Goal: Obtain resource: Obtain resource

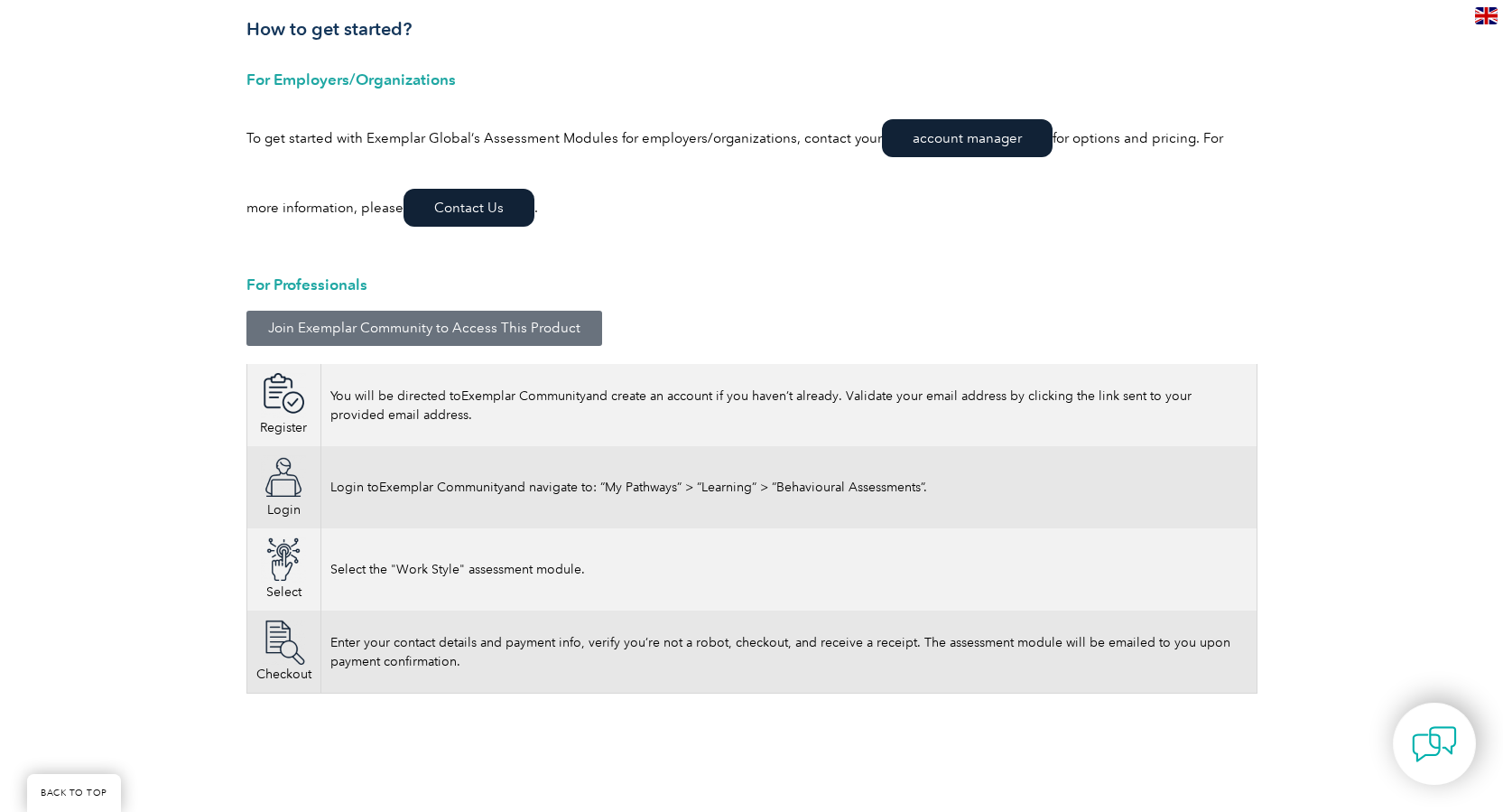
scroll to position [2508, 0]
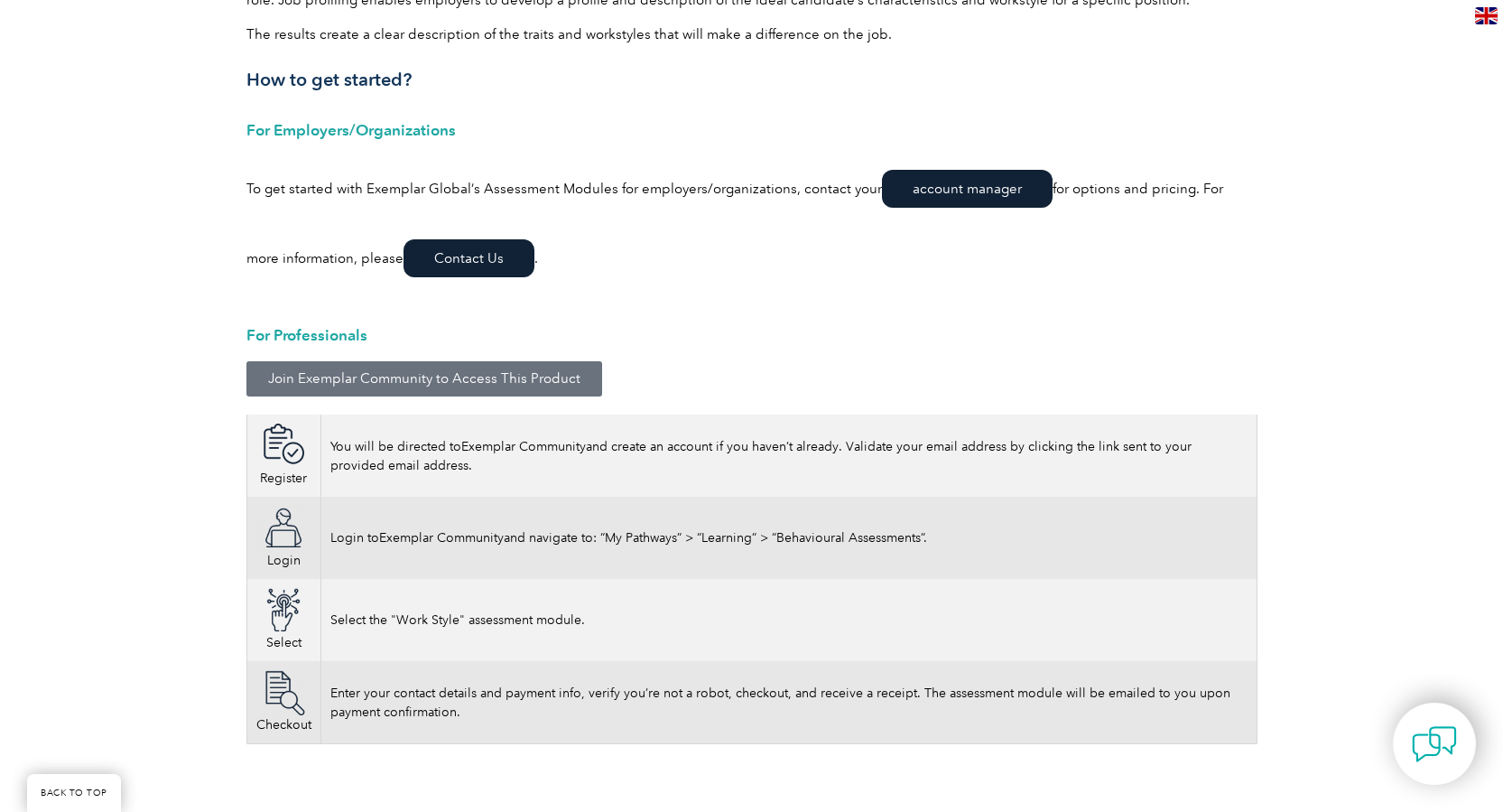
click at [424, 376] on span "Join Exemplar Community to Access This Product" at bounding box center [424, 379] width 313 height 14
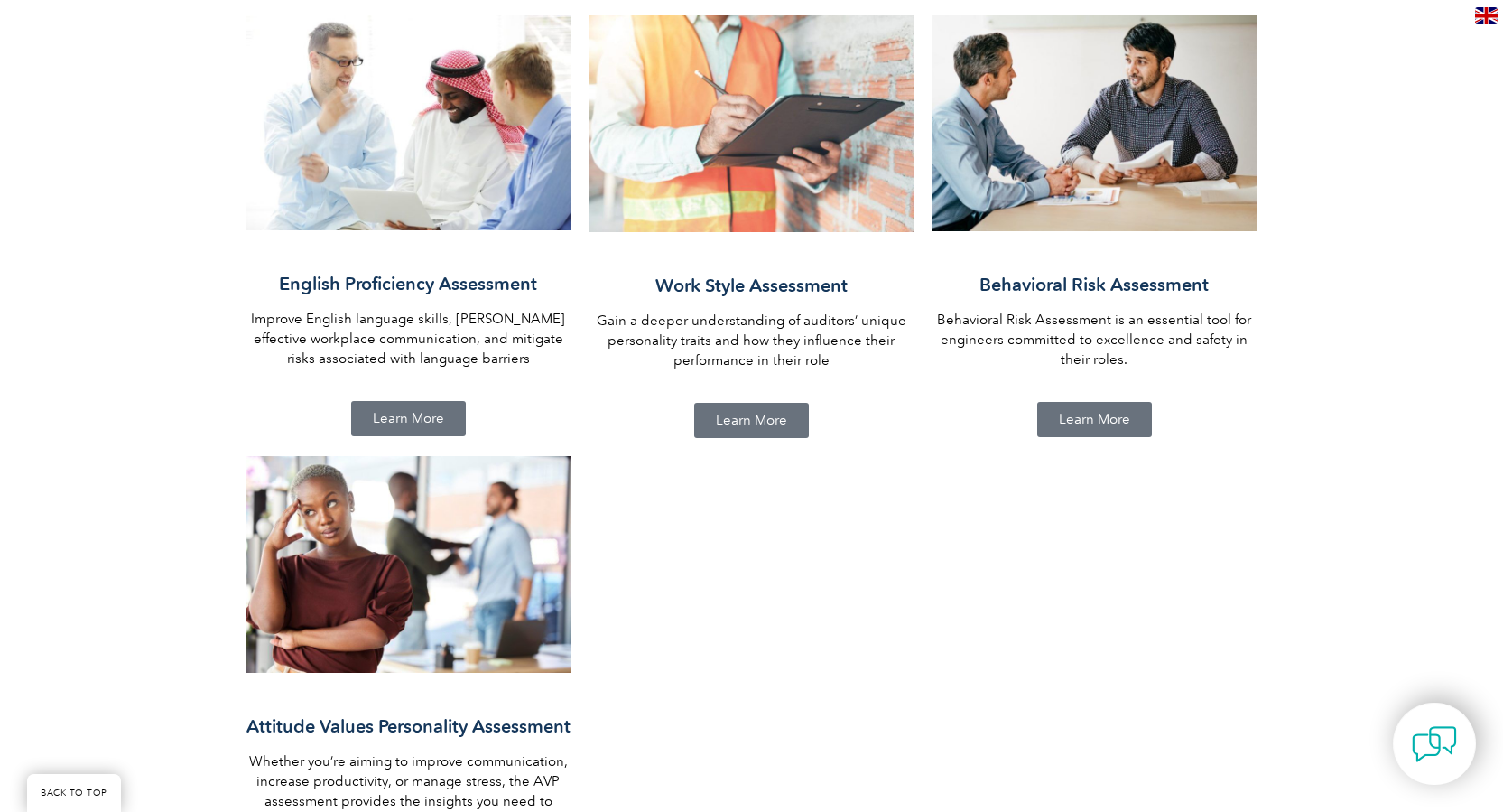
scroll to position [1415, 0]
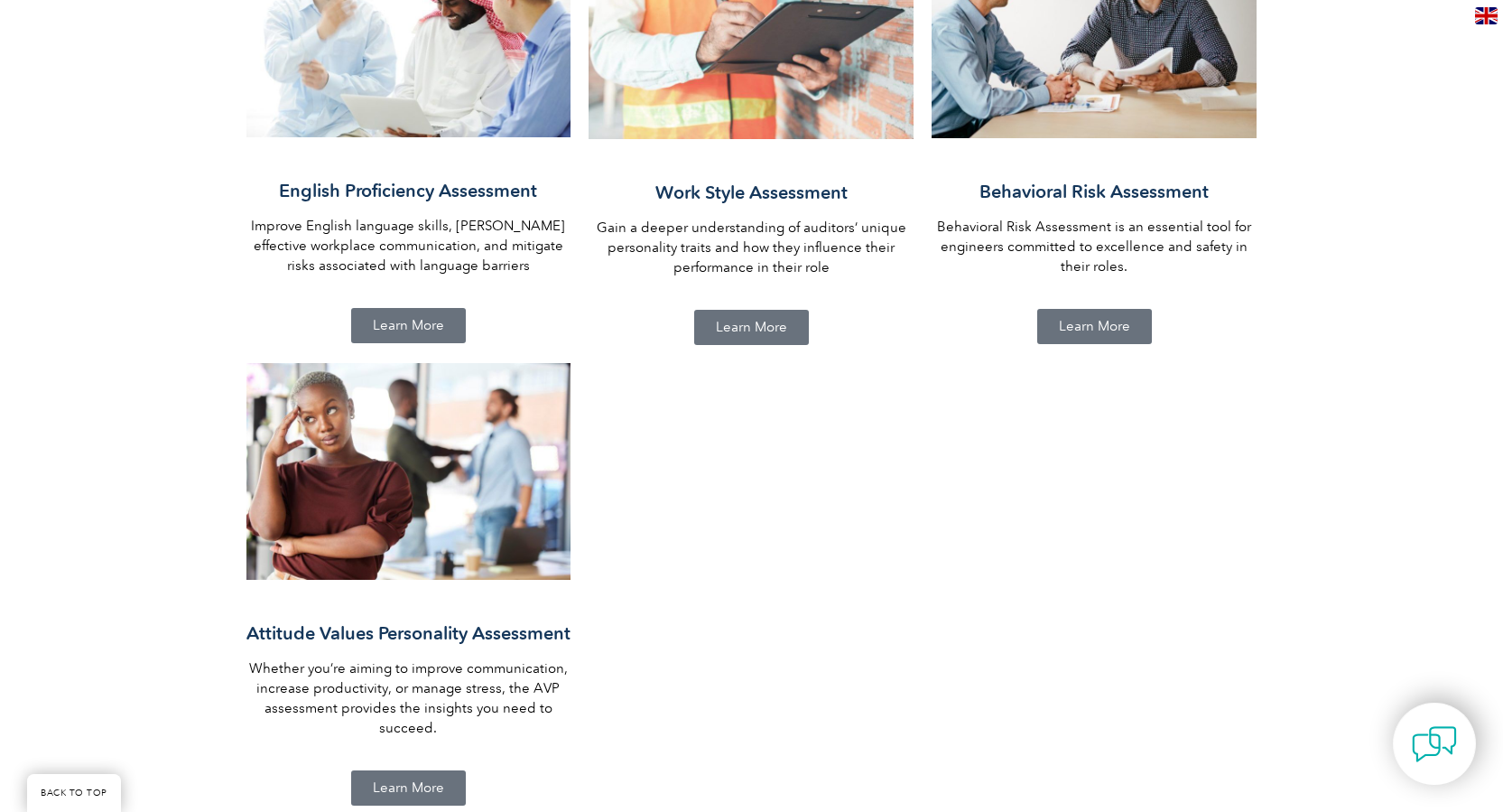
click at [763, 321] on span "Learn More" at bounding box center [752, 328] width 71 height 14
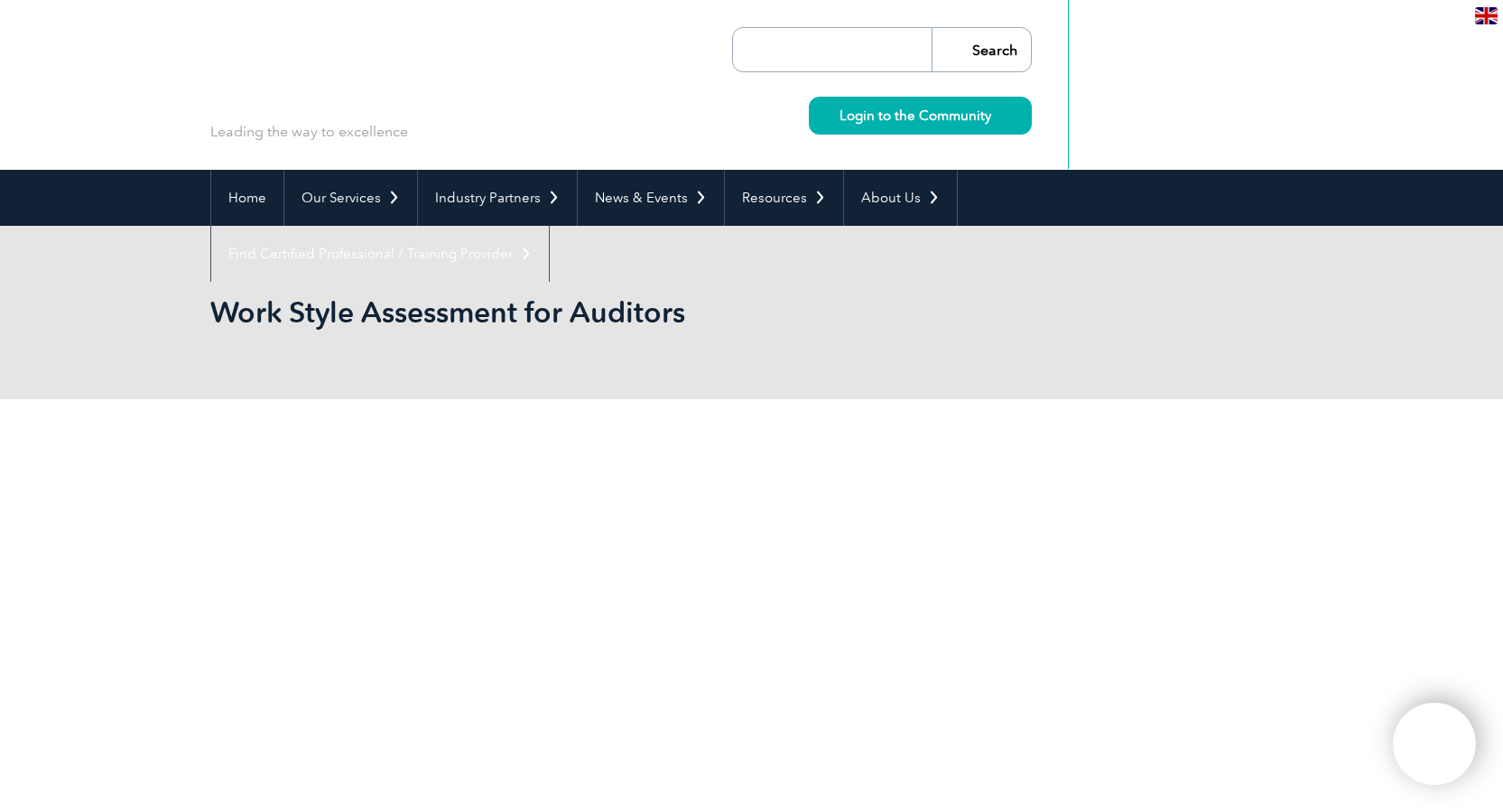
click at [763, 313] on h2 "Work Style Assessment for Auditors" at bounding box center [590, 312] width 758 height 29
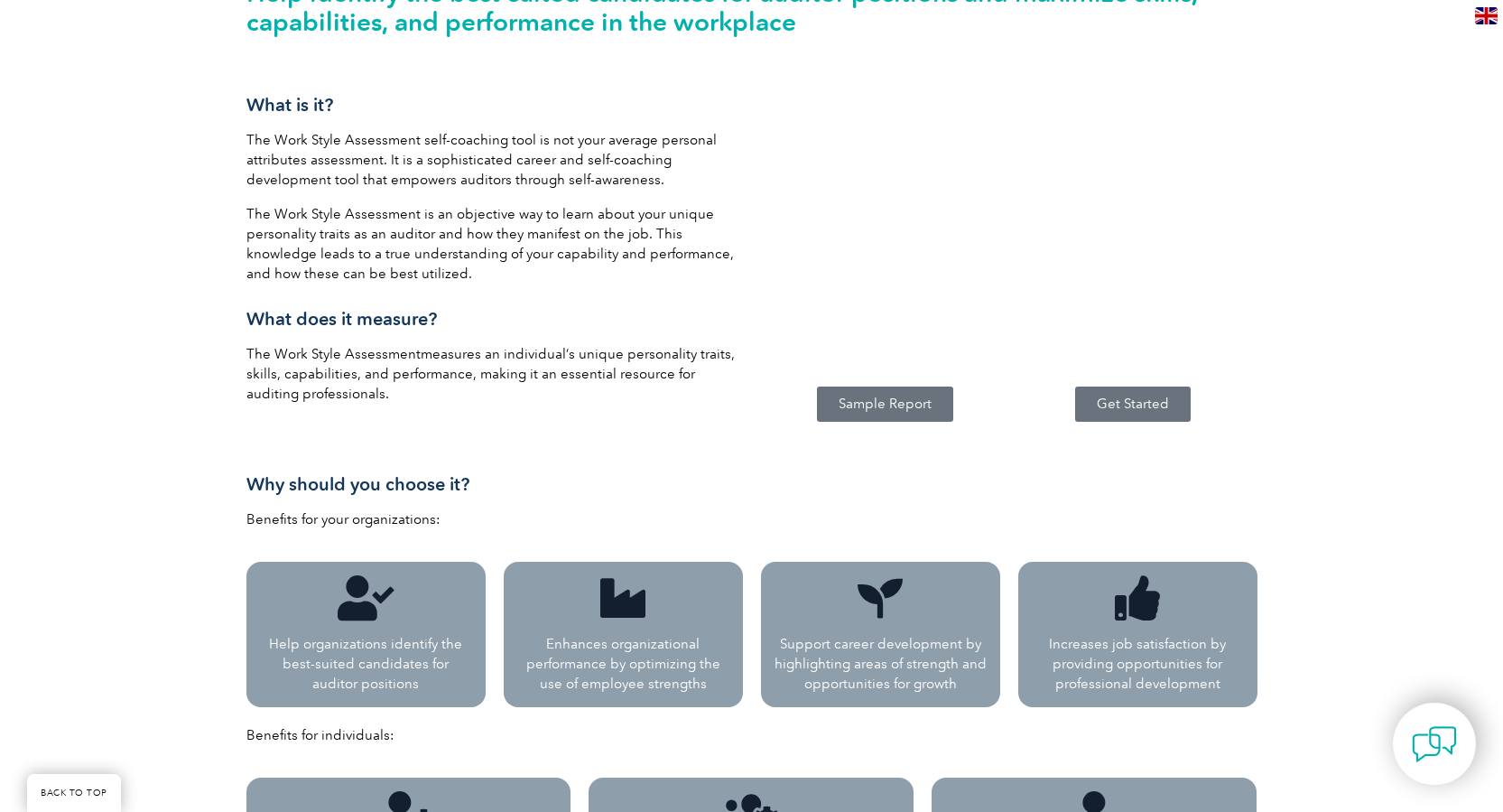
scroll to position [873, 0]
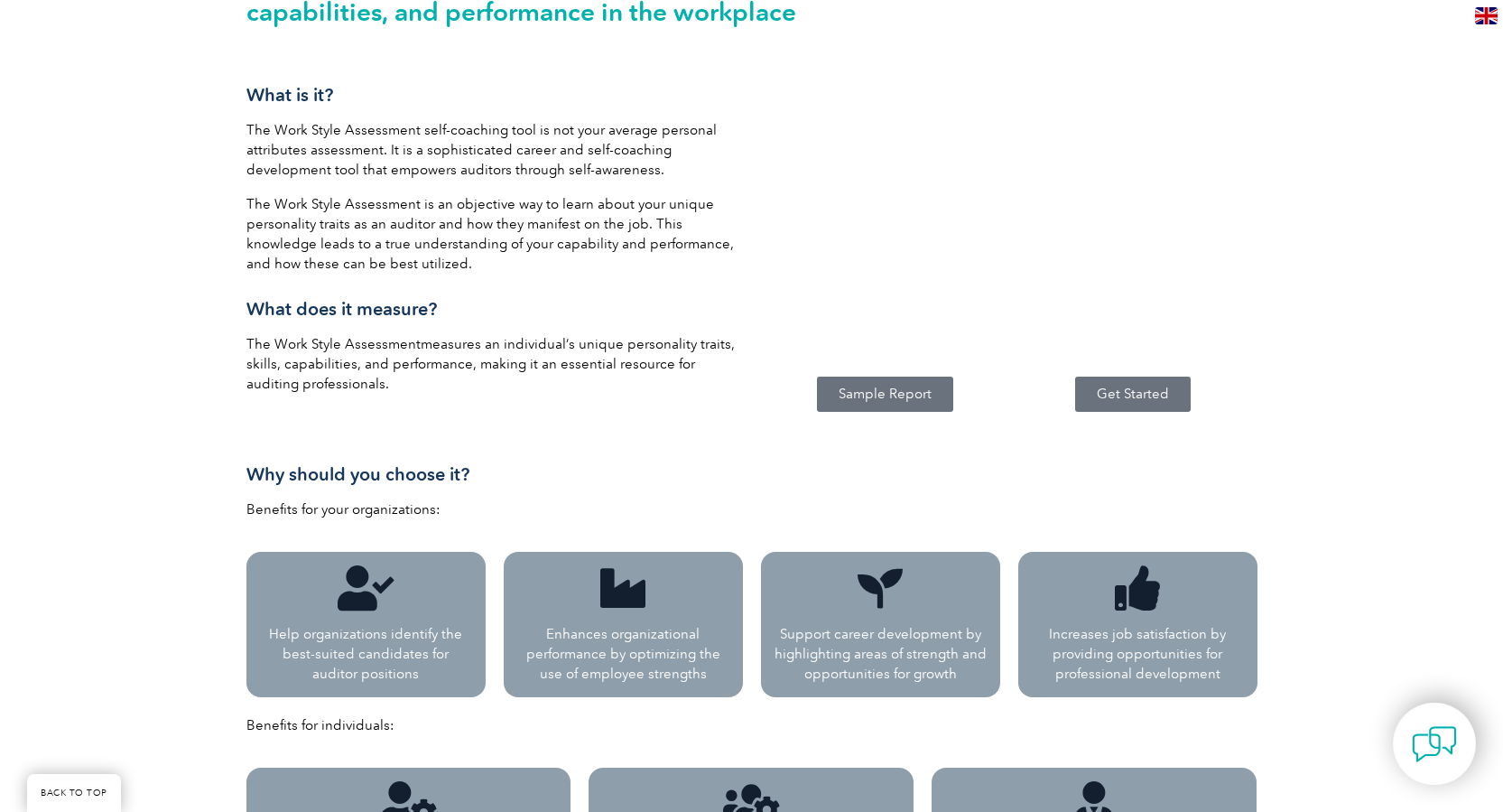
click at [1142, 394] on span "Get Started" at bounding box center [1133, 394] width 72 height 14
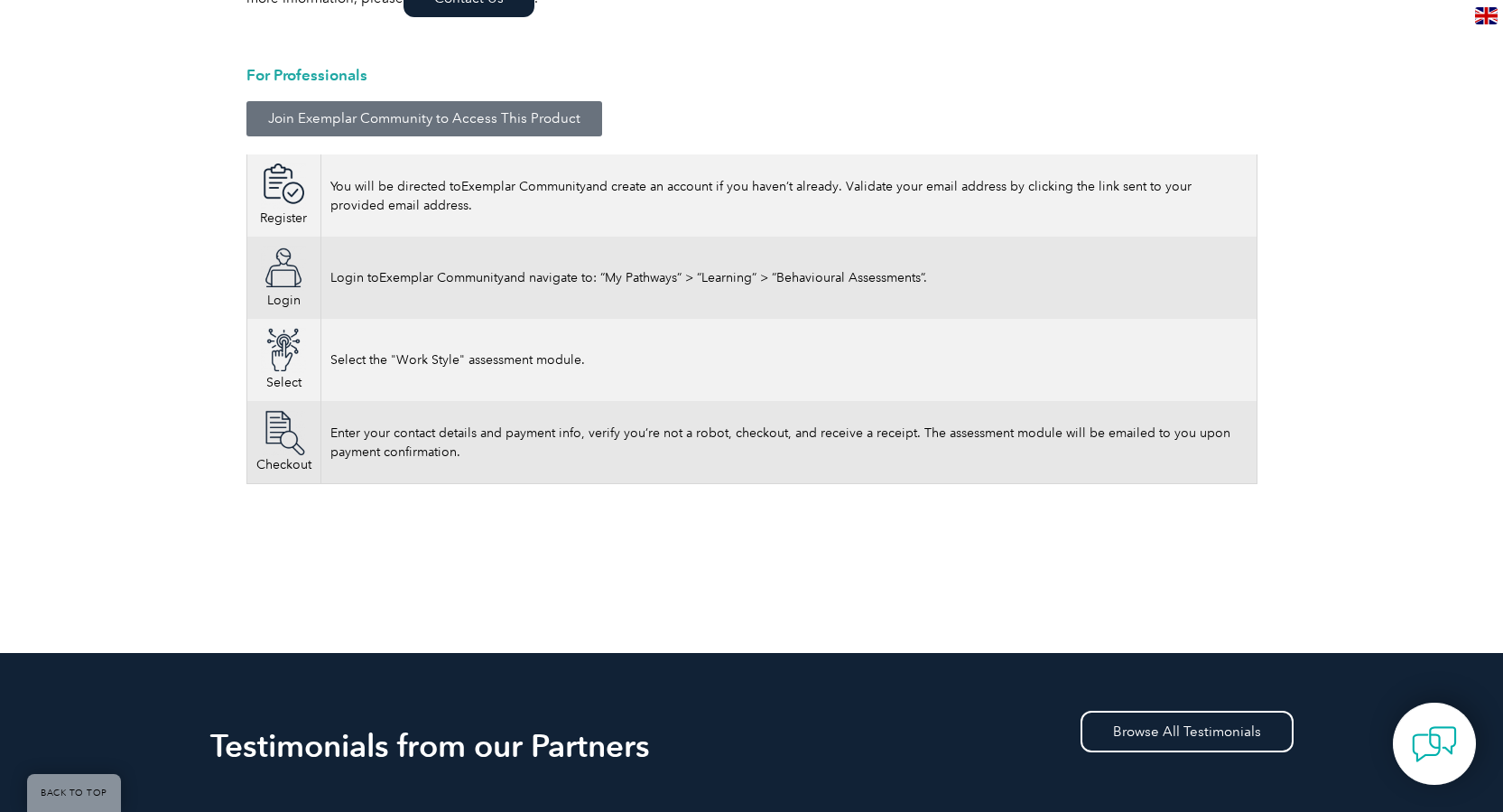
scroll to position [0, 0]
